Goal: Find specific page/section: Find specific page/section

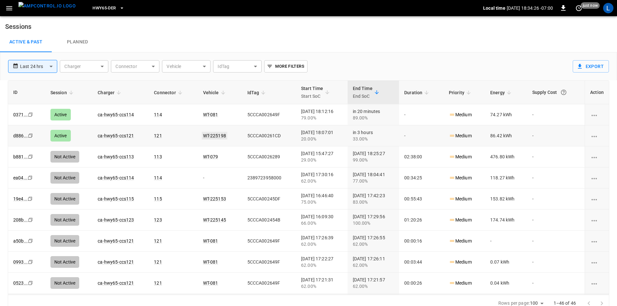
click at [202, 135] on link "WT-225198" at bounding box center [215, 136] width 26 height 8
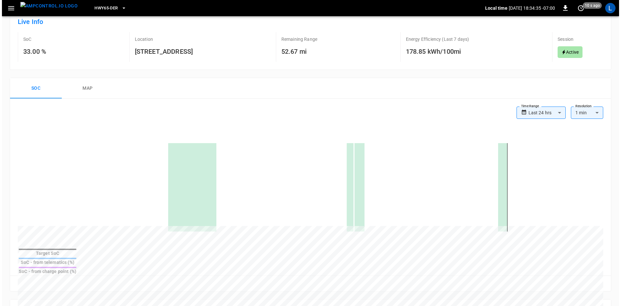
scroll to position [65, 0]
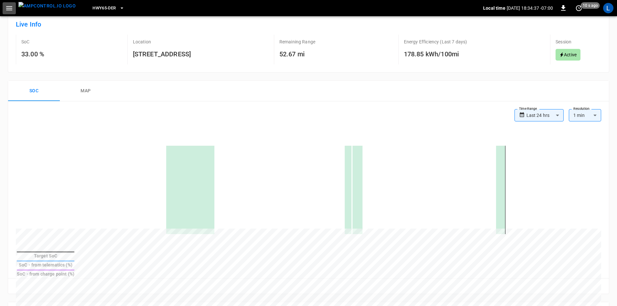
click at [9, 10] on icon "button" at bounding box center [9, 8] width 6 height 4
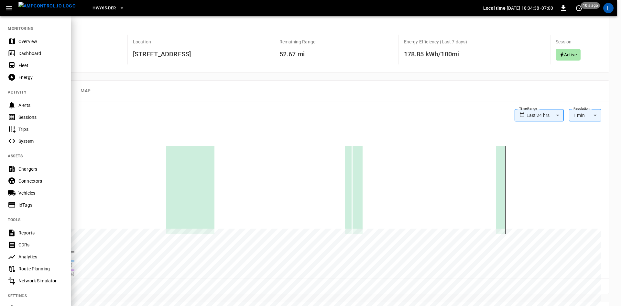
click at [27, 118] on div "Sessions" at bounding box center [40, 117] width 45 height 6
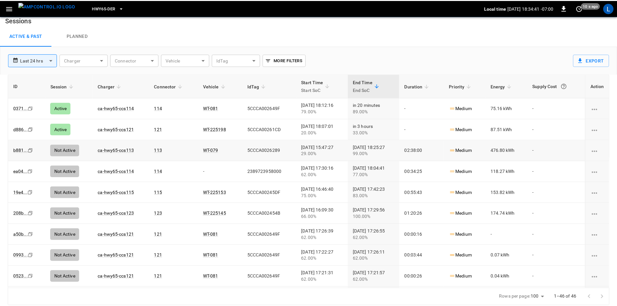
scroll to position [6, 0]
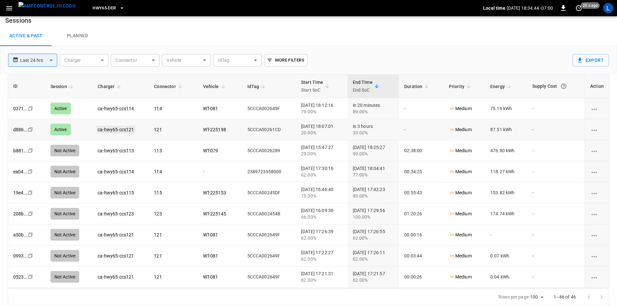
click at [116, 130] on link "ca-hwy65-ccs121" at bounding box center [115, 129] width 39 height 8
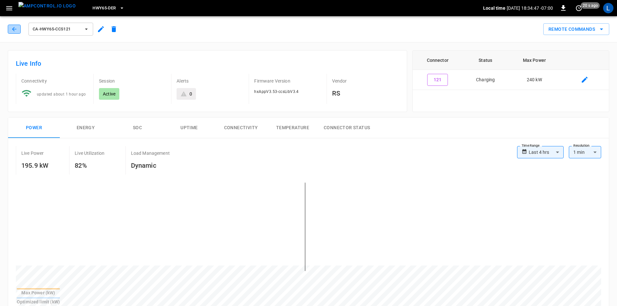
click at [15, 28] on icon "button" at bounding box center [14, 29] width 6 height 6
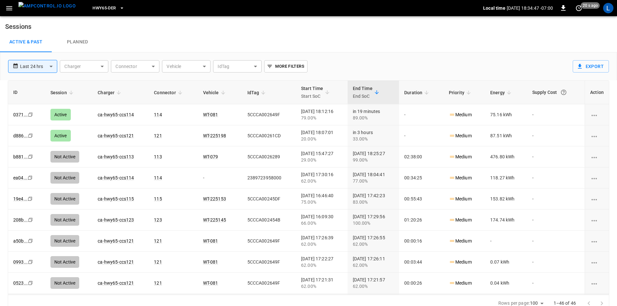
scroll to position [6, 0]
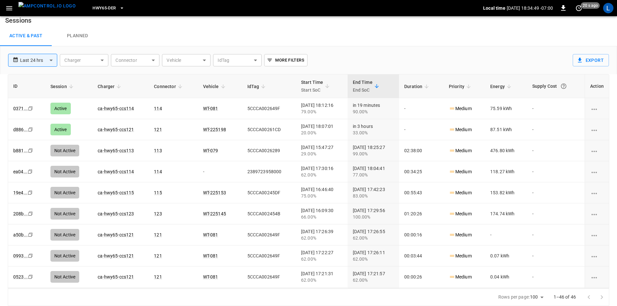
click at [112, 106] on link "ca-hwy65-ccs114" at bounding box center [116, 108] width 36 height 5
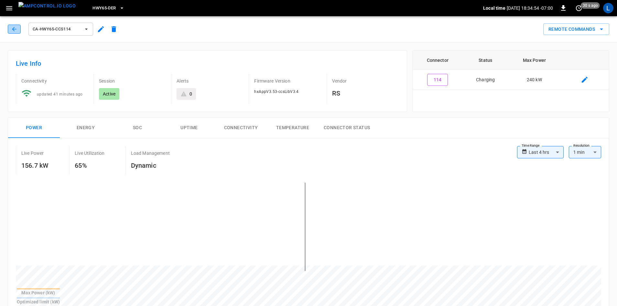
click at [19, 28] on button "button" at bounding box center [14, 29] width 13 height 9
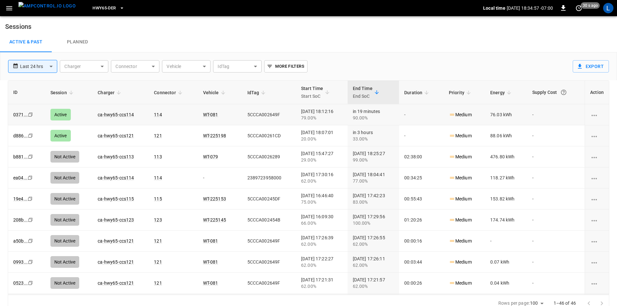
scroll to position [6, 0]
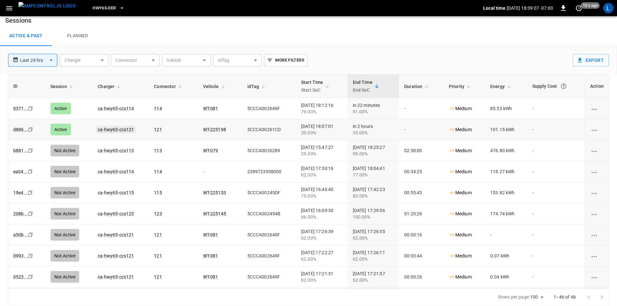
click at [105, 131] on link "ca-hwy65-ccs121" at bounding box center [115, 129] width 39 height 8
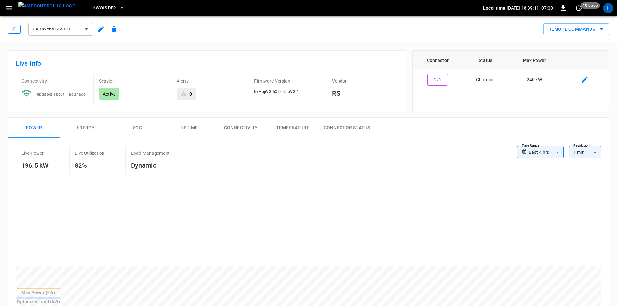
click at [16, 25] on button "button" at bounding box center [14, 29] width 13 height 9
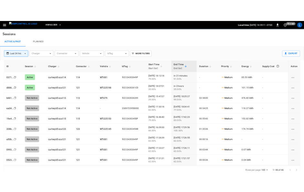
scroll to position [6, 0]
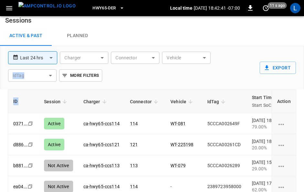
drag, startPoint x: 224, startPoint y: 75, endPoint x: 184, endPoint y: 90, distance: 42.5
click at [184, 90] on div "**********" at bounding box center [152, 144] width 304 height 196
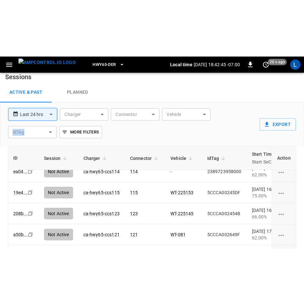
scroll to position [0, 0]
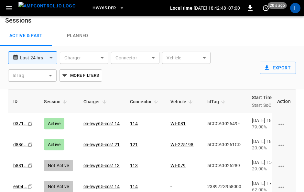
click at [254, 44] on div "Active & Past Planned" at bounding box center [152, 36] width 304 height 21
click at [254, 43] on div "Active & Past Planned" at bounding box center [152, 36] width 304 height 21
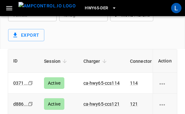
scroll to position [129, 0]
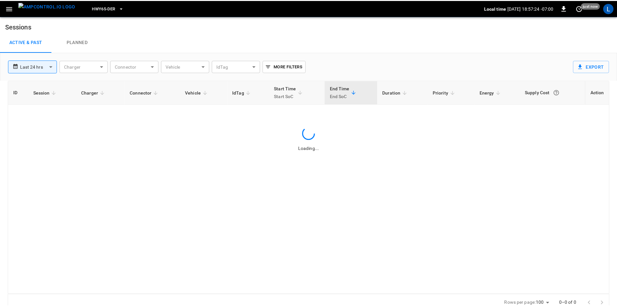
scroll to position [6, 0]
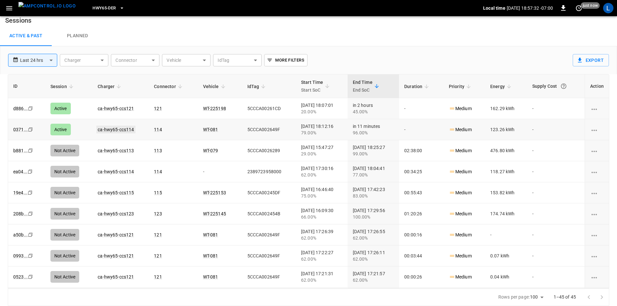
click at [103, 128] on link "ca-hwy65-ccs114" at bounding box center [115, 129] width 39 height 8
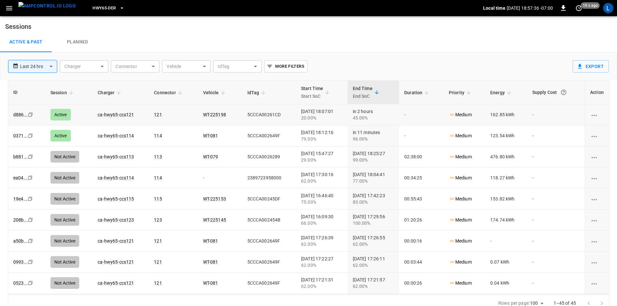
scroll to position [6, 0]
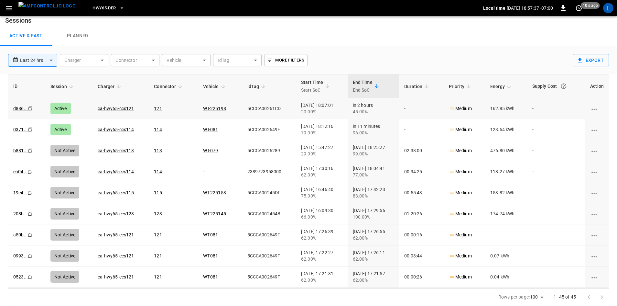
click at [109, 105] on td "ca-hwy65-ccs121" at bounding box center [120, 108] width 56 height 21
click at [107, 108] on link "ca-hwy65-ccs121" at bounding box center [115, 108] width 39 height 8
